Goal: Information Seeking & Learning: Learn about a topic

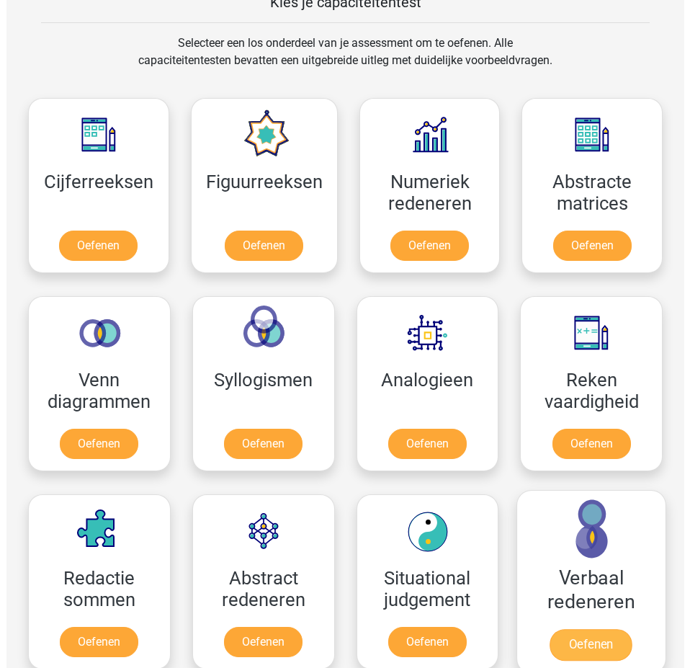
scroll to position [648, 0]
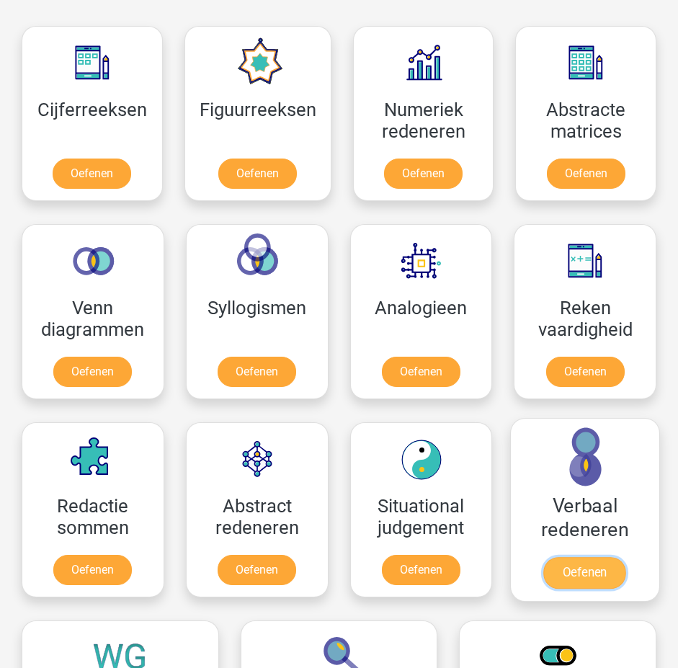
click at [589, 589] on link "Oefenen" at bounding box center [585, 573] width 82 height 32
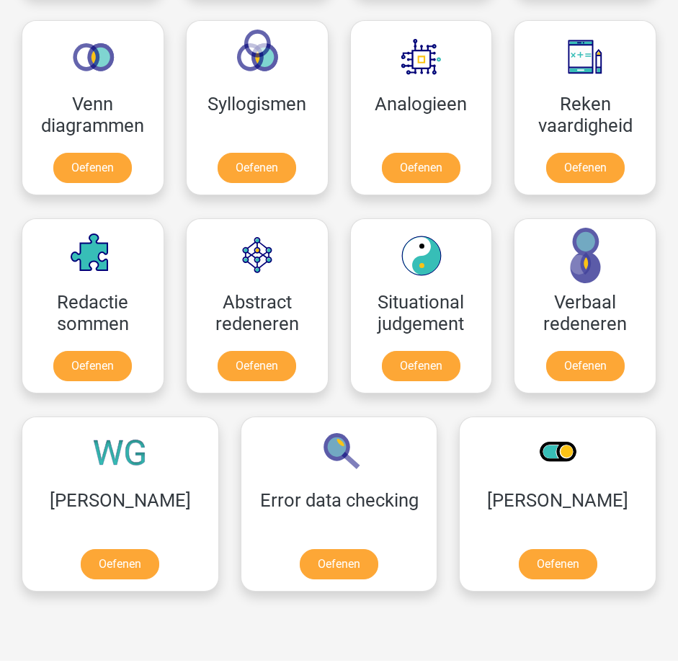
scroll to position [935, 0]
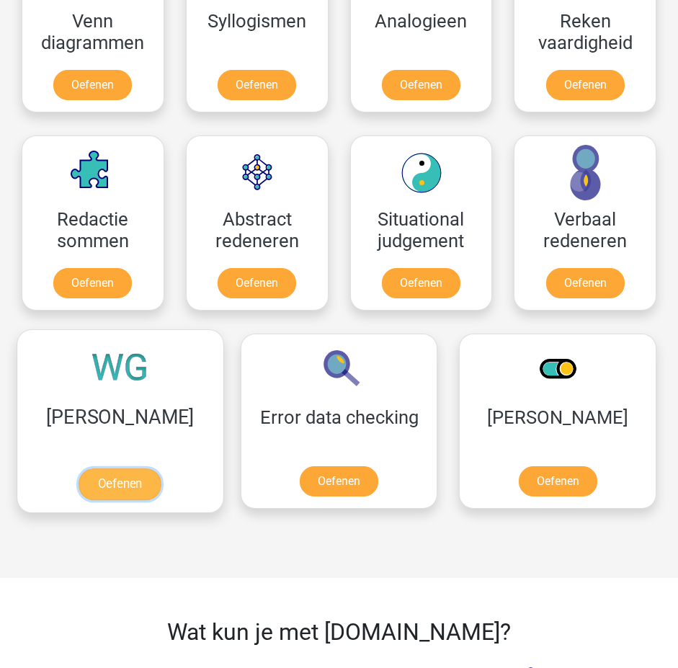
click at [134, 488] on link "Oefenen" at bounding box center [120, 484] width 82 height 32
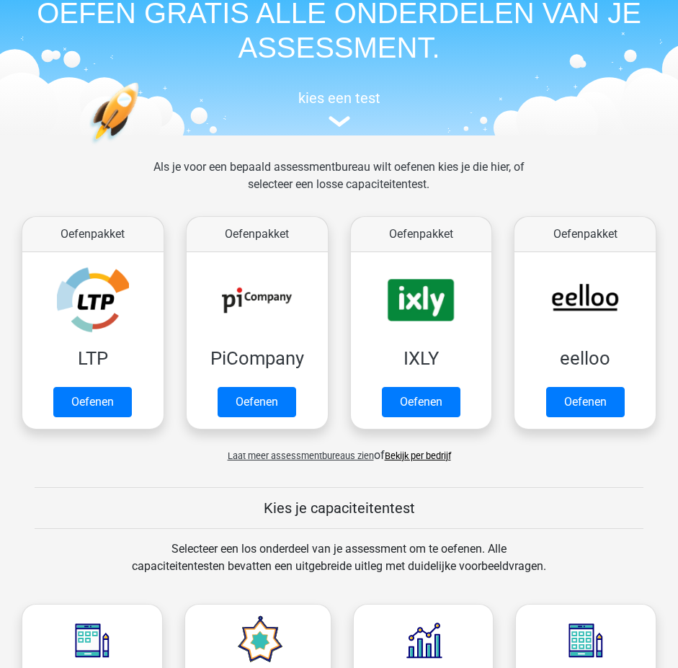
scroll to position [0, 0]
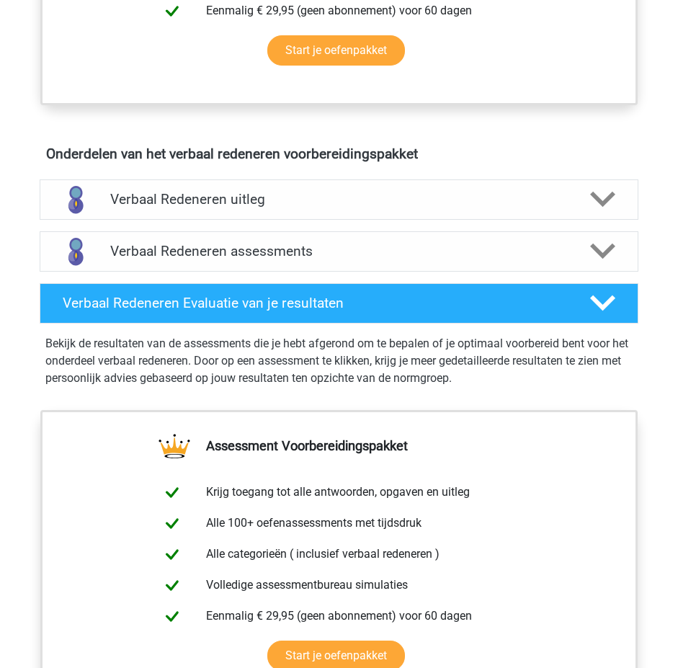
scroll to position [720, 0]
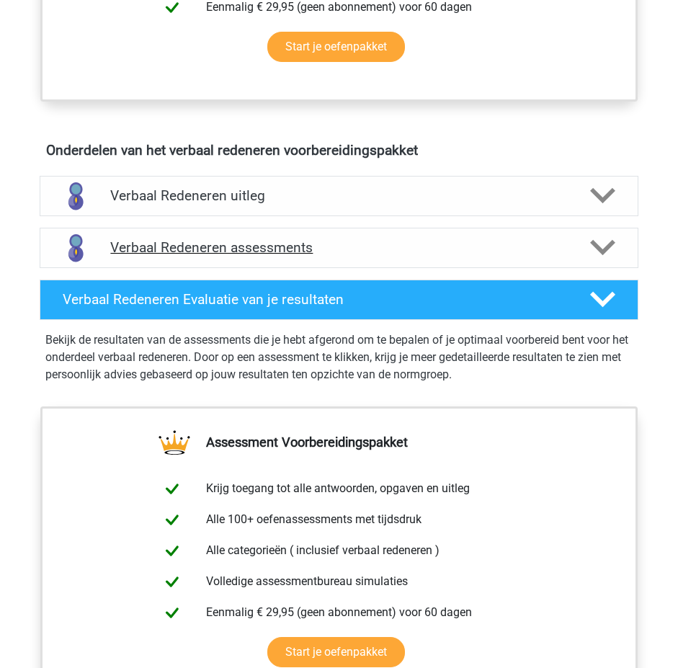
click at [378, 248] on h4 "Verbaal Redeneren assessments" at bounding box center [338, 247] width 457 height 17
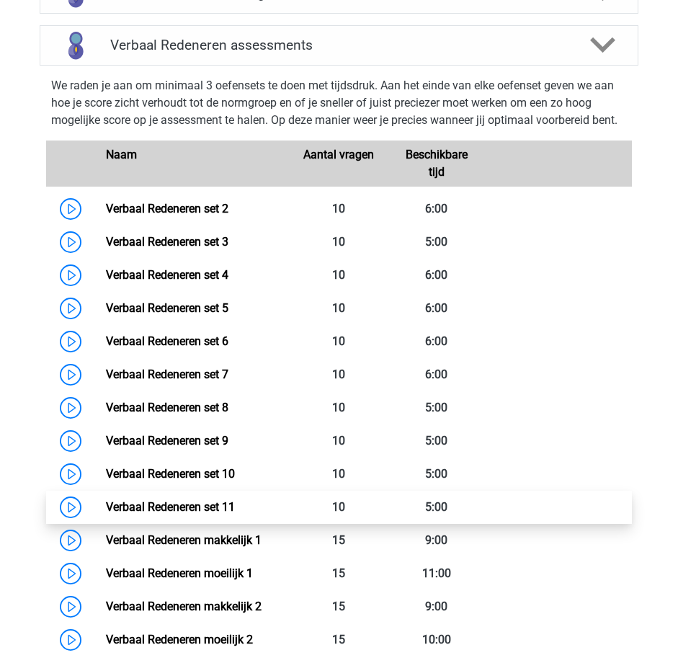
scroll to position [792, 0]
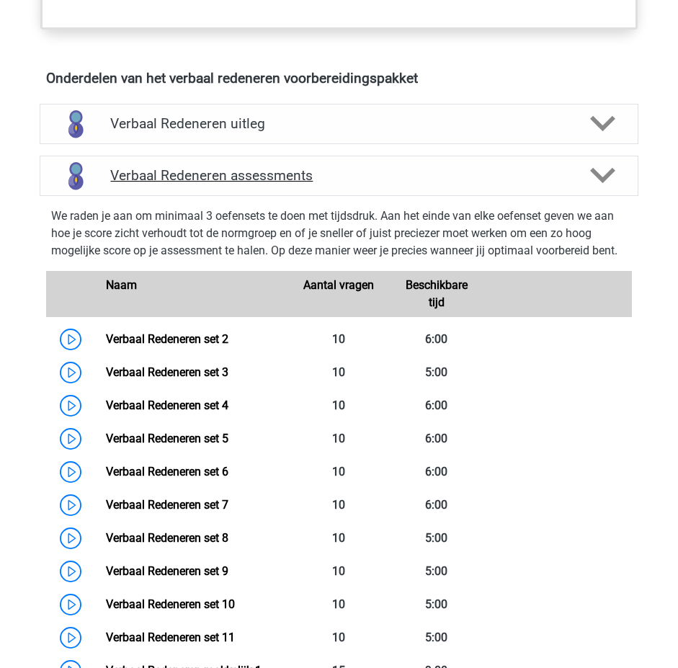
click at [413, 176] on h4 "Verbaal Redeneren assessments" at bounding box center [338, 175] width 457 height 17
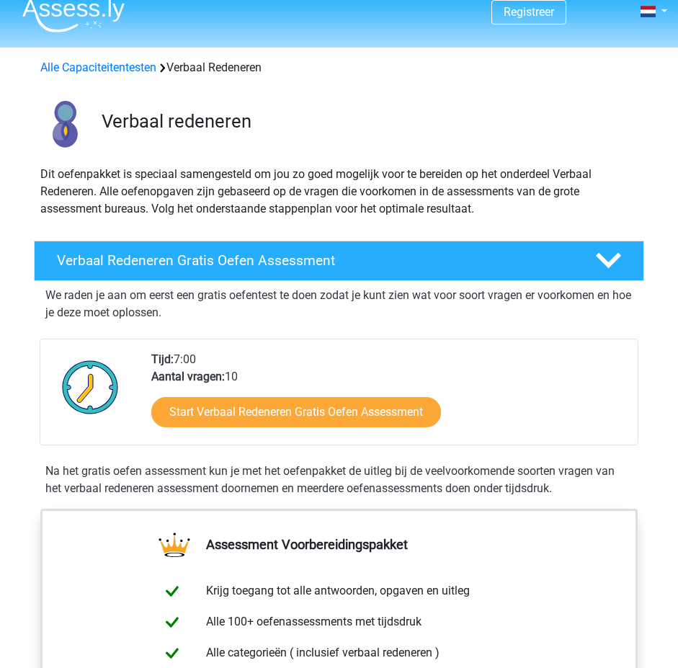
scroll to position [0, 0]
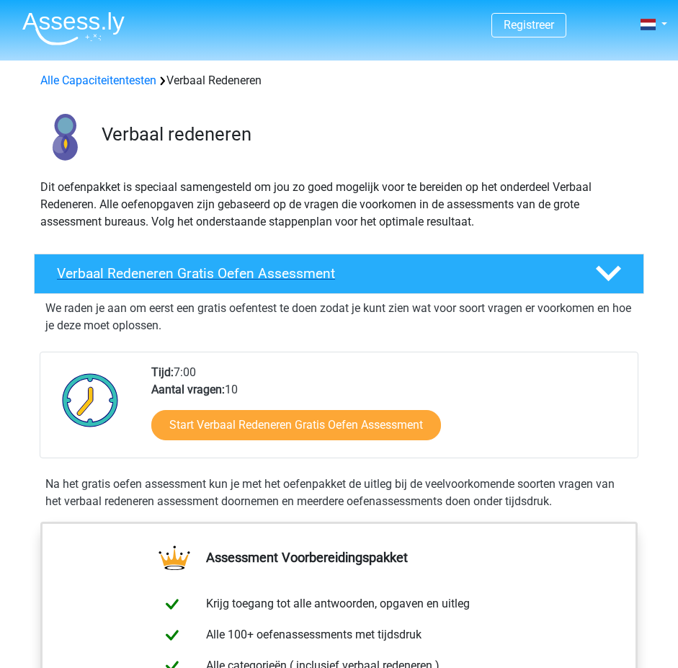
click at [618, 285] on icon at bounding box center [608, 273] width 25 height 25
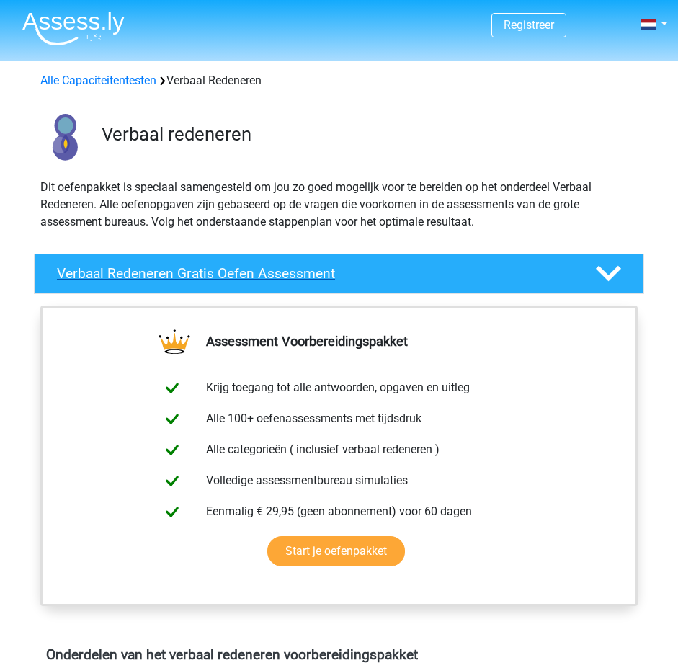
click at [618, 285] on icon at bounding box center [608, 273] width 25 height 25
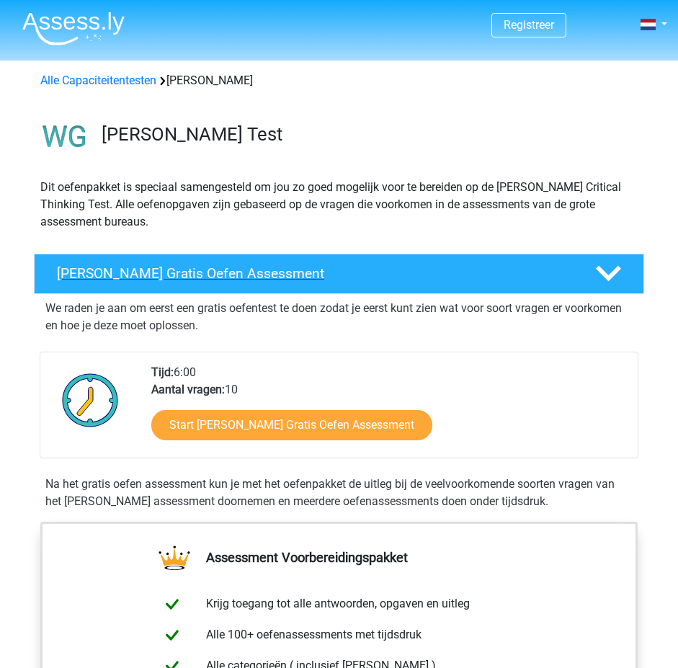
click at [352, 264] on div "Watson Glaser Gratis Oefen Assessment" at bounding box center [339, 274] width 610 height 40
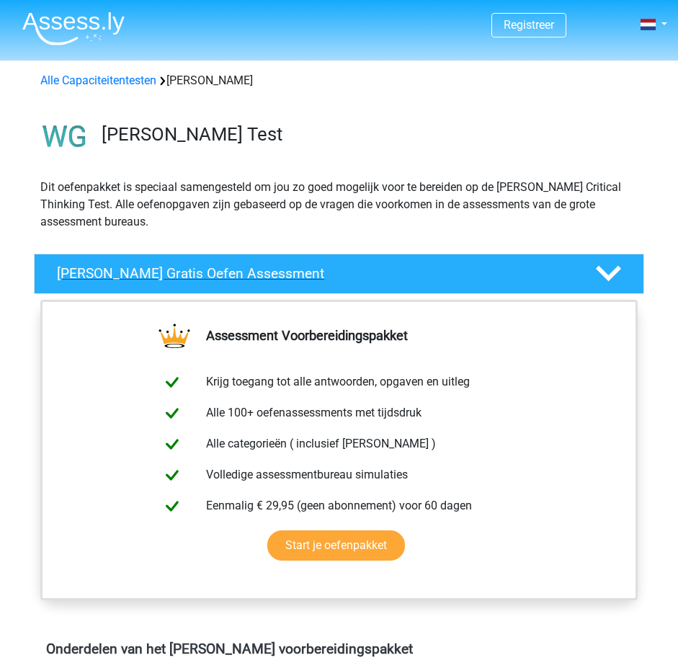
click at [367, 272] on h4 "Watson Glaser Gratis Oefen Assessment" at bounding box center [314, 273] width 515 height 17
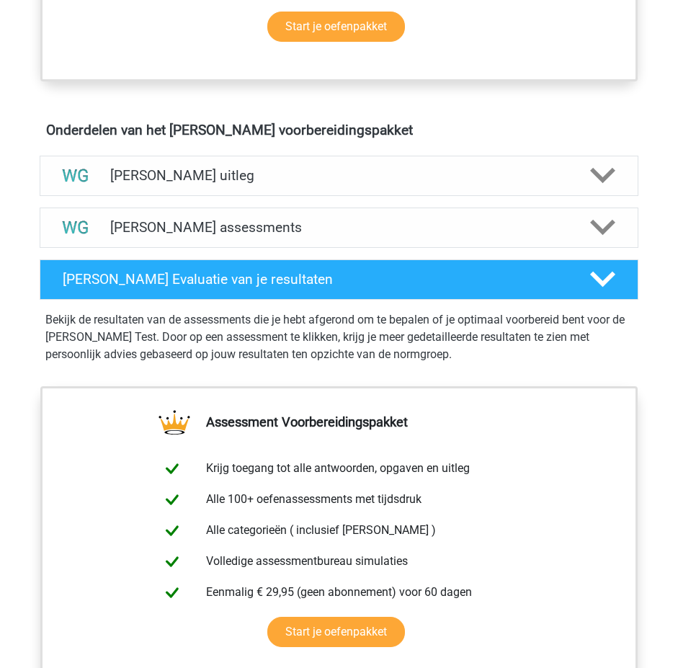
scroll to position [792, 0]
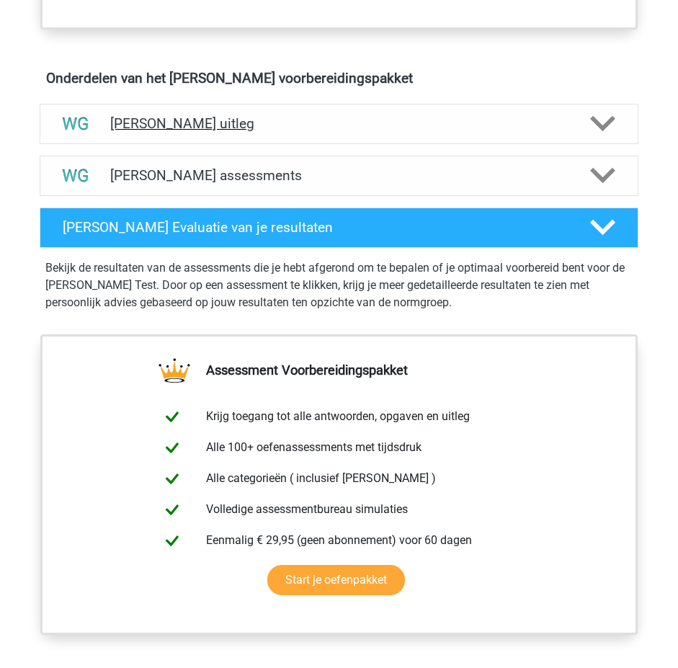
click at [343, 125] on h4 "Watson Glaser uitleg" at bounding box center [338, 123] width 457 height 17
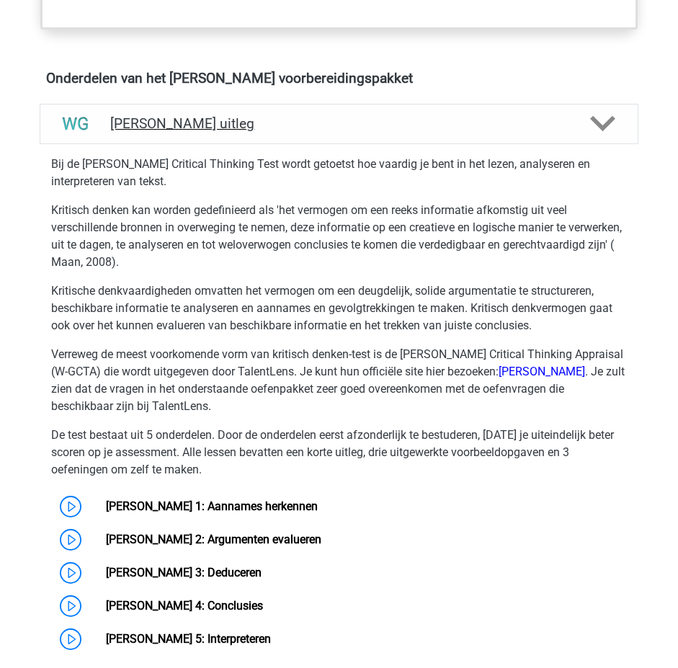
click at [395, 109] on div "Watson Glaser uitleg" at bounding box center [339, 124] width 599 height 40
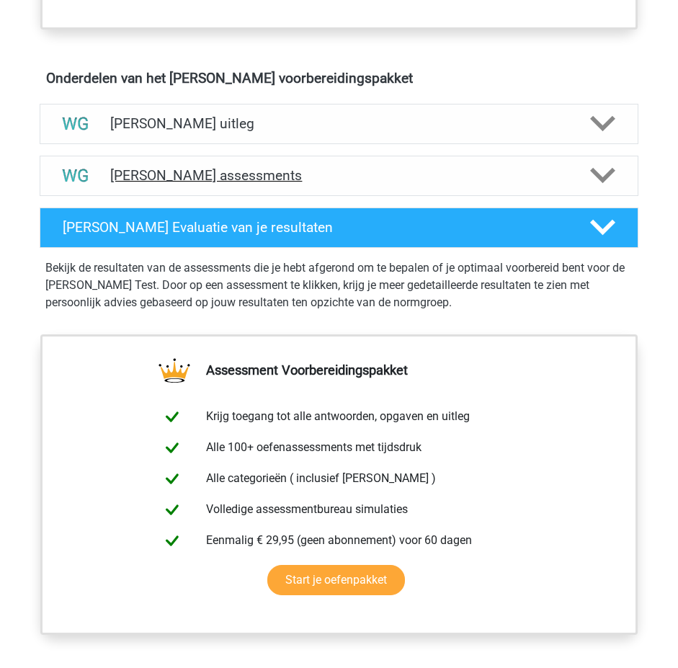
click at [489, 180] on h4 "Watson Glaser assessments" at bounding box center [338, 175] width 457 height 17
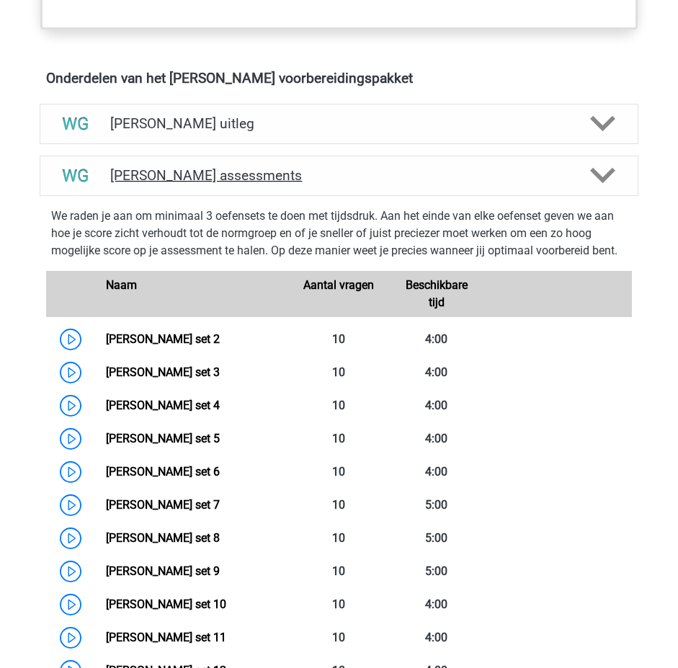
click at [511, 181] on h4 "Watson Glaser assessments" at bounding box center [338, 175] width 457 height 17
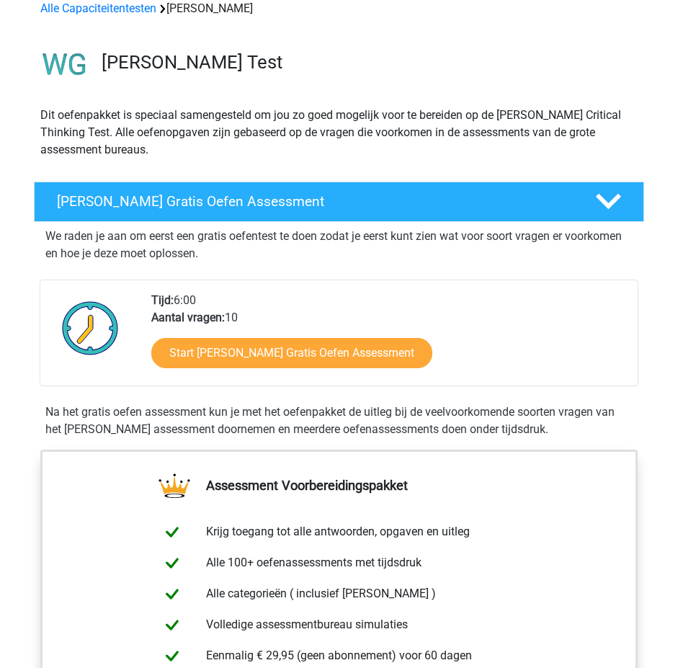
scroll to position [0, 0]
